Goal: Information Seeking & Learning: Learn about a topic

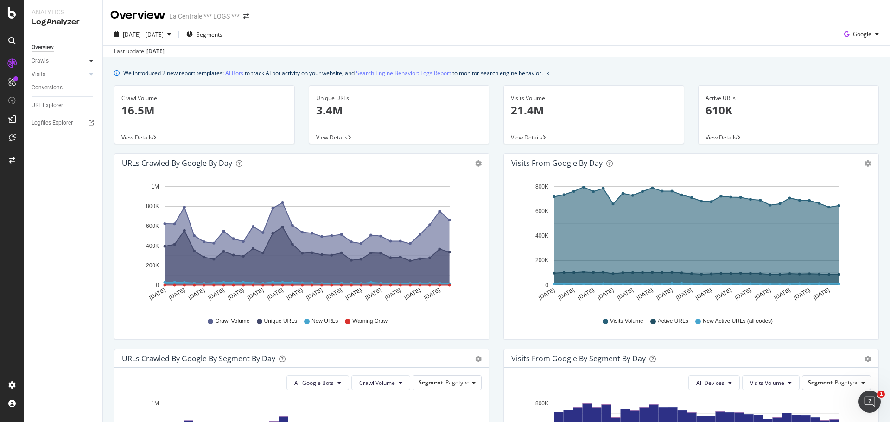
click at [89, 63] on div at bounding box center [91, 60] width 9 height 9
click at [91, 62] on icon at bounding box center [91, 61] width 4 height 6
click at [92, 75] on icon at bounding box center [91, 74] width 4 height 6
click at [90, 61] on icon at bounding box center [91, 61] width 4 height 6
click at [55, 24] on div "LogAnalyzer" at bounding box center [64, 22] width 64 height 11
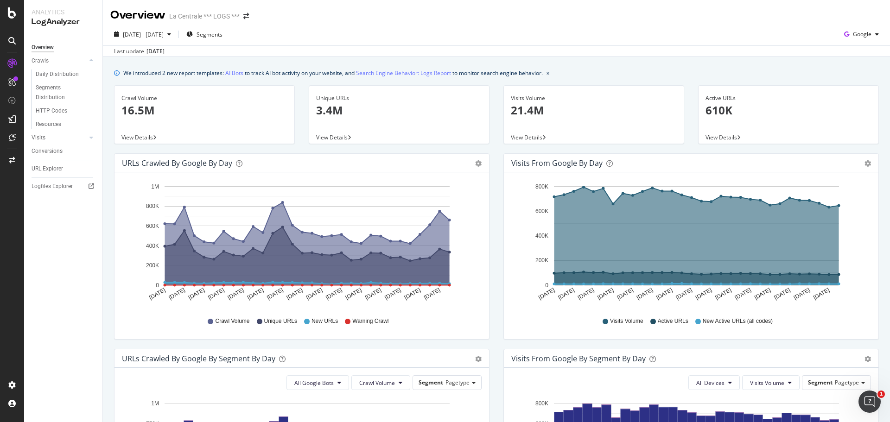
scroll to position [0, 0]
click at [88, 138] on div at bounding box center [91, 137] width 9 height 9
click at [54, 90] on div "Daily Distribution" at bounding box center [57, 88] width 43 height 10
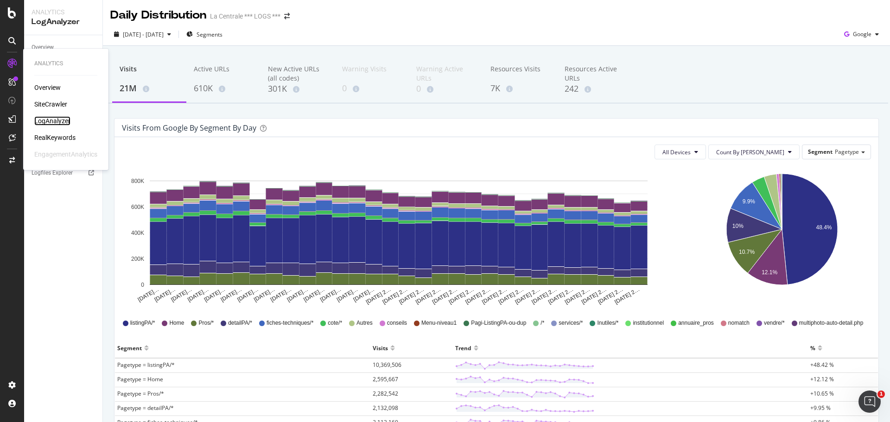
click at [53, 121] on div "LogAnalyzer" at bounding box center [52, 120] width 36 height 9
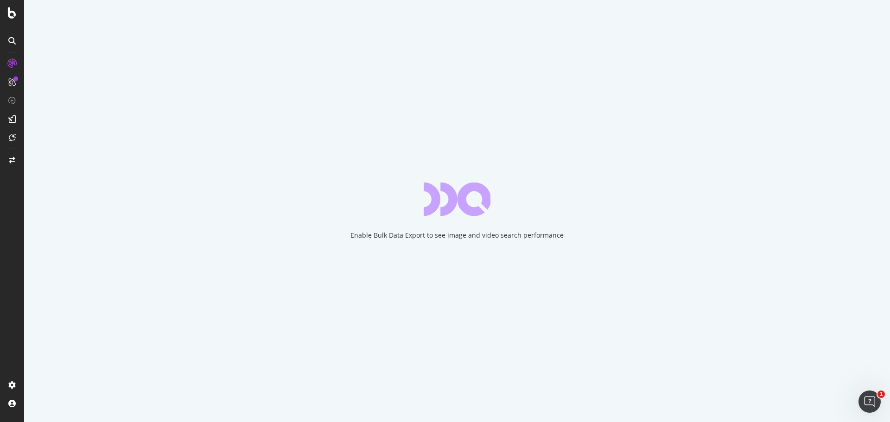
click at [431, 221] on div "Enable Bulk Data Export to see image and video search performance" at bounding box center [457, 211] width 866 height 422
click at [435, 238] on div "Enable Bulk Data Export to see image and video search performance" at bounding box center [457, 235] width 213 height 9
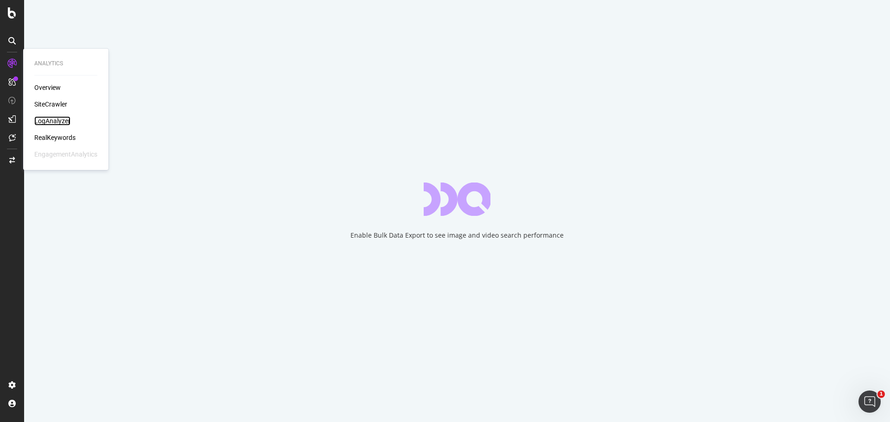
click at [45, 121] on div "LogAnalyzer" at bounding box center [52, 120] width 36 height 9
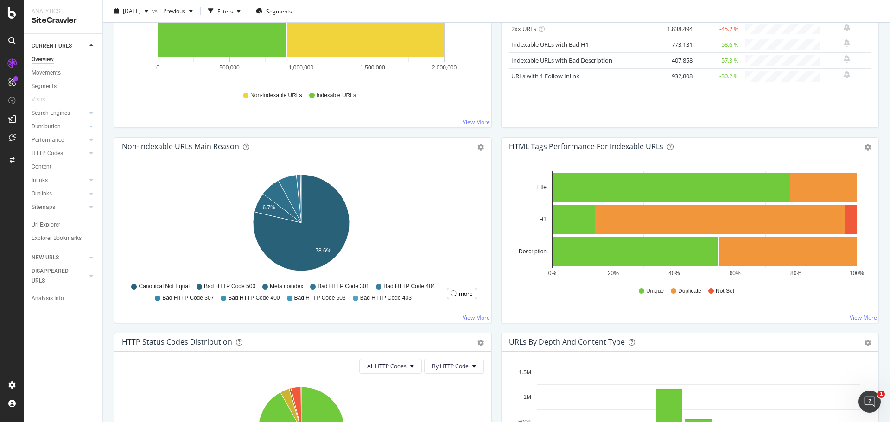
scroll to position [198, 0]
click at [88, 179] on div at bounding box center [91, 180] width 9 height 9
click at [52, 205] on div "Segments" at bounding box center [48, 208] width 25 height 10
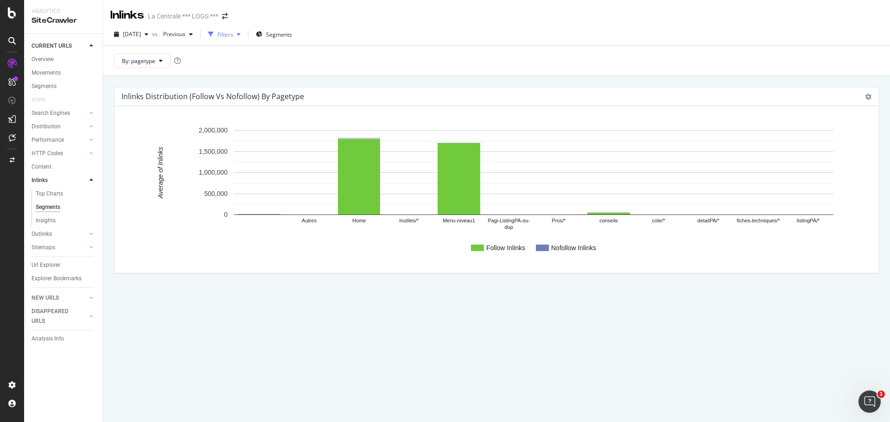
click at [241, 33] on icon "button" at bounding box center [239, 35] width 4 height 6
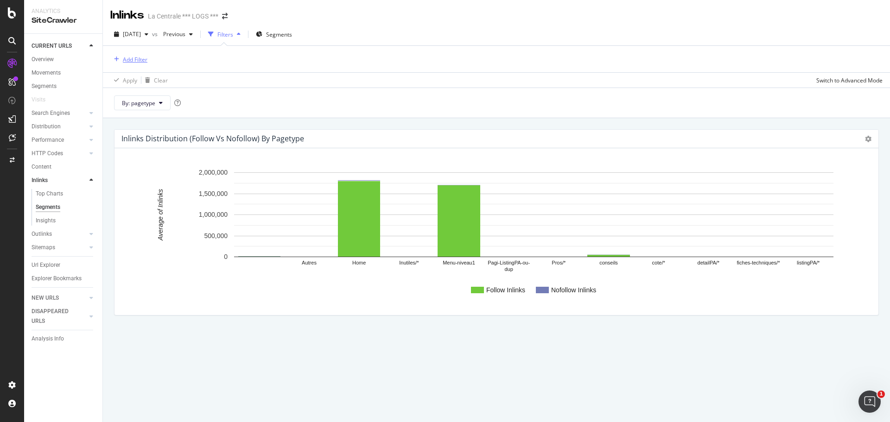
click at [138, 59] on div "Add Filter" at bounding box center [135, 60] width 25 height 8
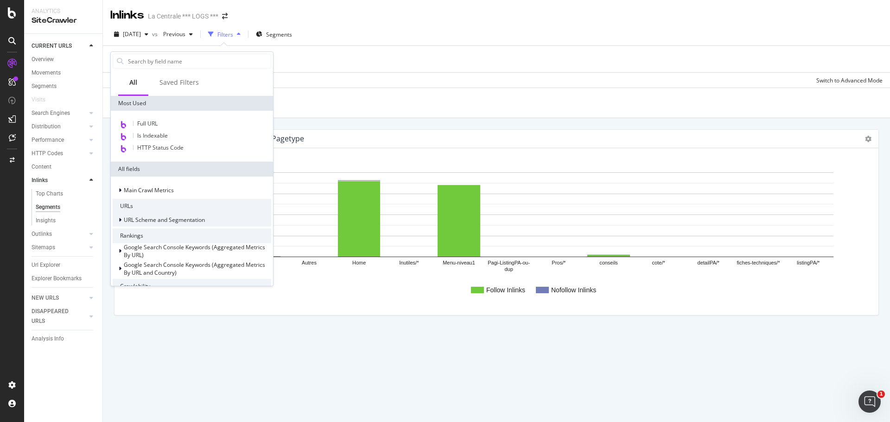
click at [119, 220] on icon at bounding box center [120, 220] width 3 height 6
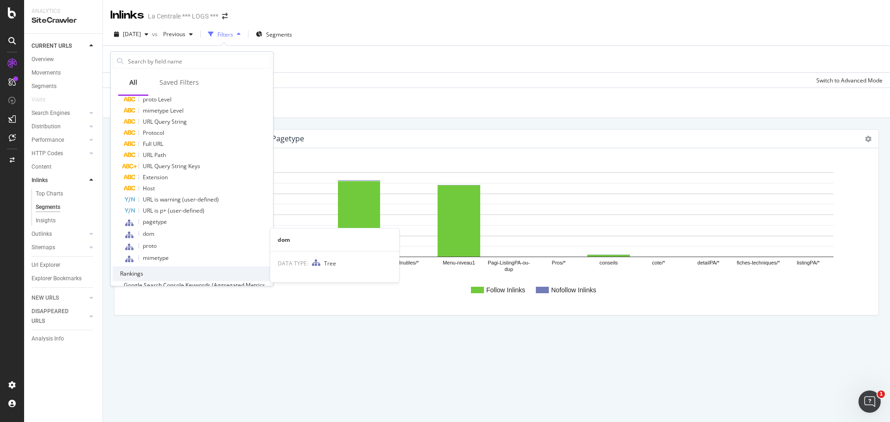
scroll to position [155, 0]
click at [170, 221] on div "pagetype" at bounding box center [197, 222] width 147 height 12
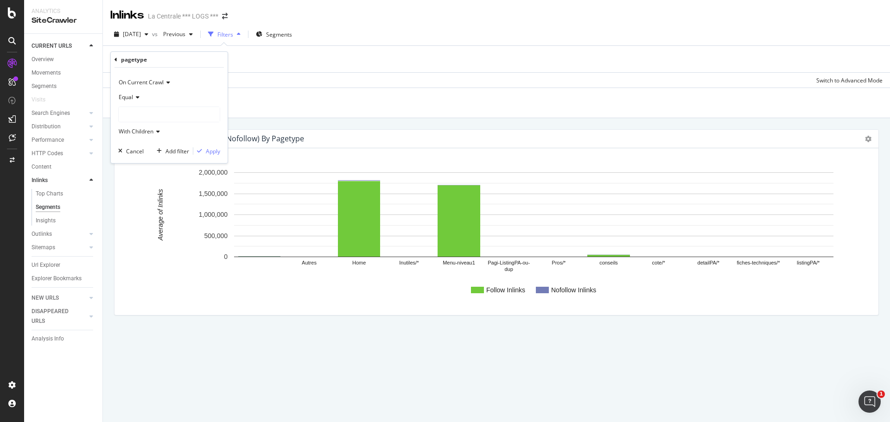
click at [135, 95] on icon at bounding box center [136, 98] width 6 height 6
click at [139, 131] on span "Not Equal" at bounding box center [135, 129] width 25 height 8
click at [141, 112] on div at bounding box center [169, 114] width 101 height 15
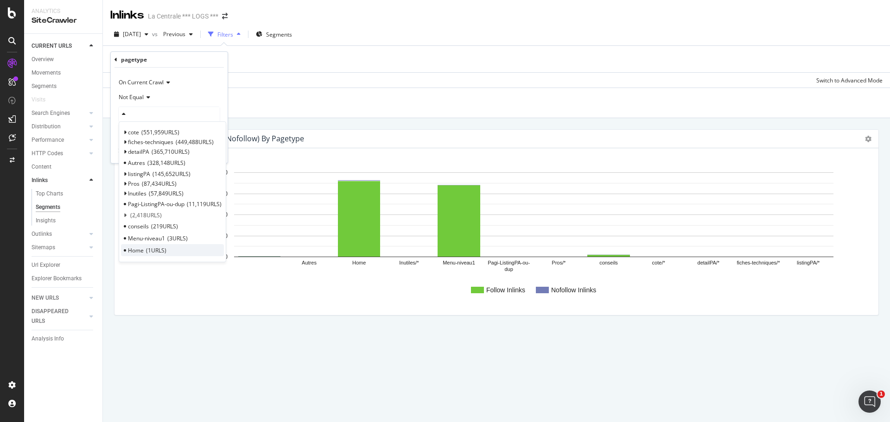
click at [156, 252] on span "1 URLS" at bounding box center [156, 251] width 20 height 8
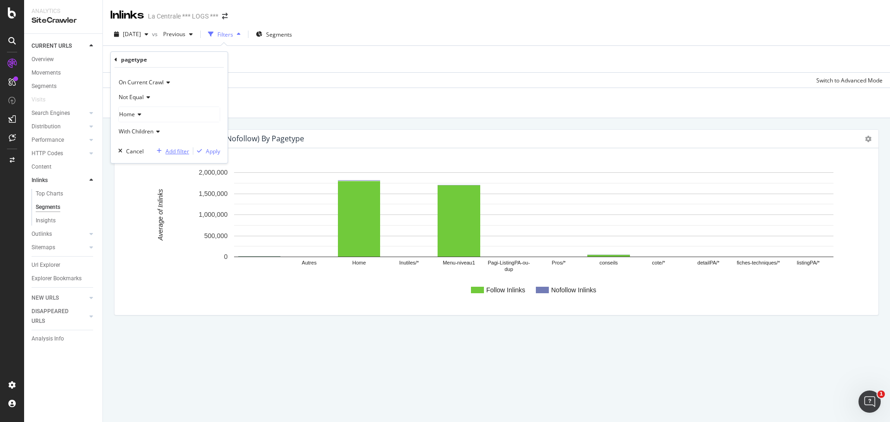
click at [179, 151] on div "Add filter" at bounding box center [178, 151] width 24 height 8
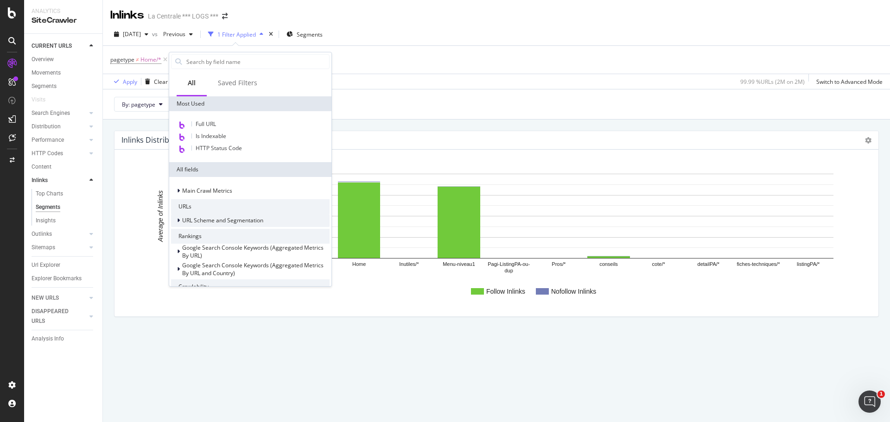
click at [211, 223] on span "URL Scheme and Segmentation" at bounding box center [222, 221] width 81 height 8
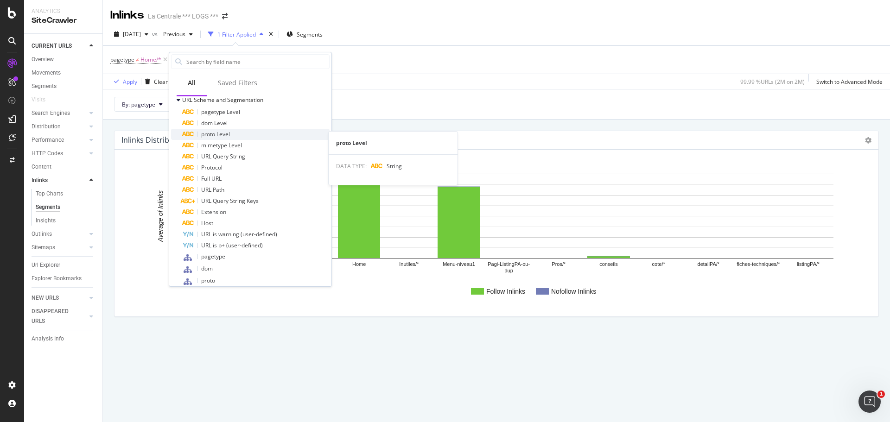
scroll to position [134, 0]
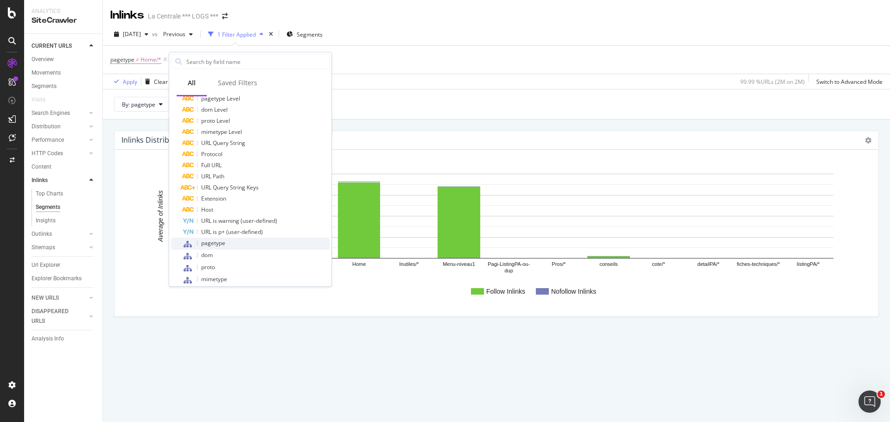
click at [226, 245] on div "pagetype" at bounding box center [255, 244] width 147 height 12
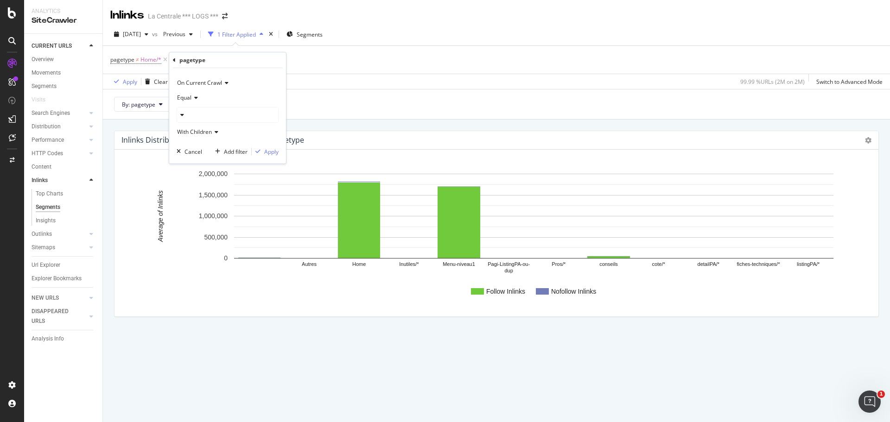
click at [192, 97] on icon at bounding box center [195, 98] width 6 height 6
click at [194, 129] on span "Not Equal" at bounding box center [193, 129] width 25 height 8
click at [183, 114] on icon at bounding box center [181, 115] width 6 height 6
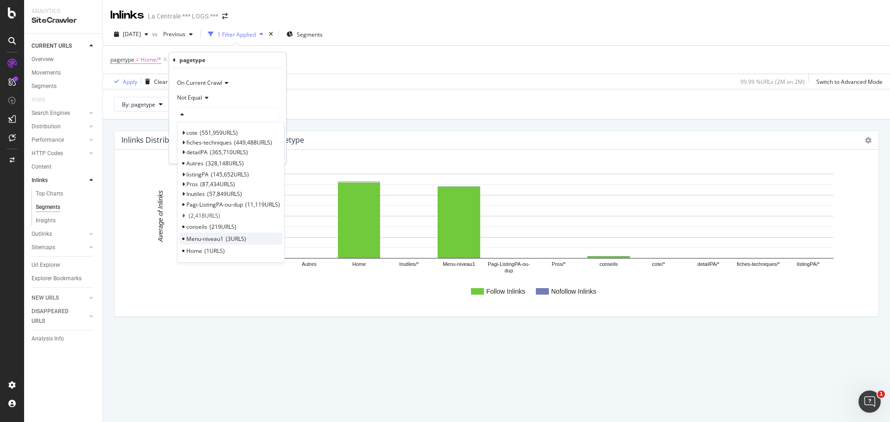
click at [217, 242] on span "Menu-niveau1" at bounding box center [204, 239] width 37 height 8
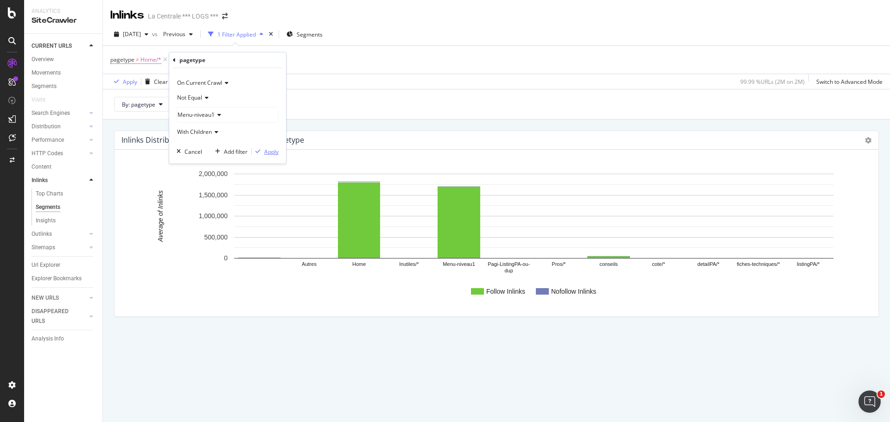
click at [257, 153] on icon "button" at bounding box center [258, 152] width 5 height 6
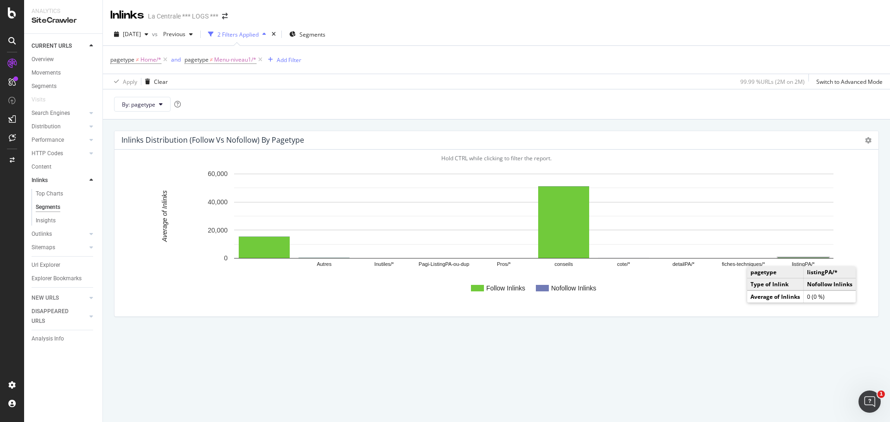
click at [805, 257] on rect "A chart." at bounding box center [803, 257] width 51 height 1
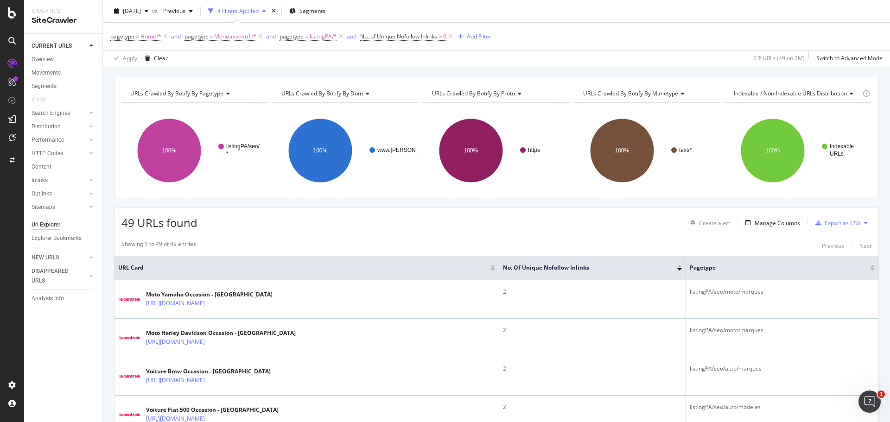
scroll to position [24, 0]
